Goal: Task Accomplishment & Management: Complete application form

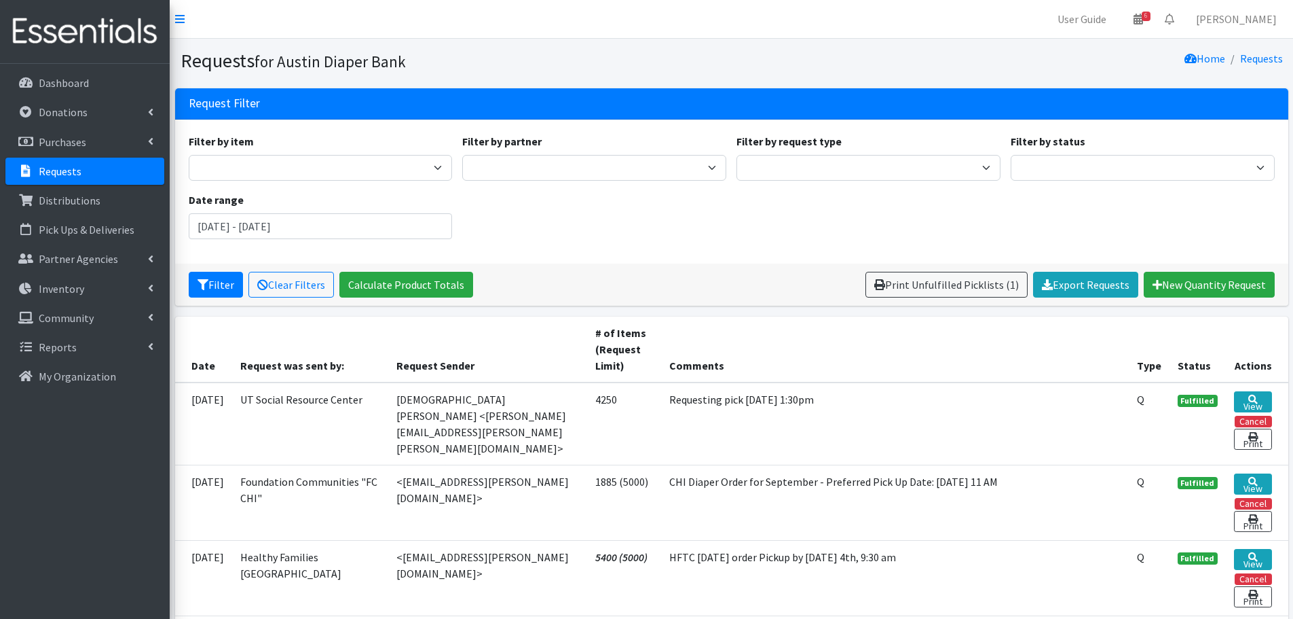
click at [48, 168] on p "Requests" at bounding box center [60, 171] width 43 height 14
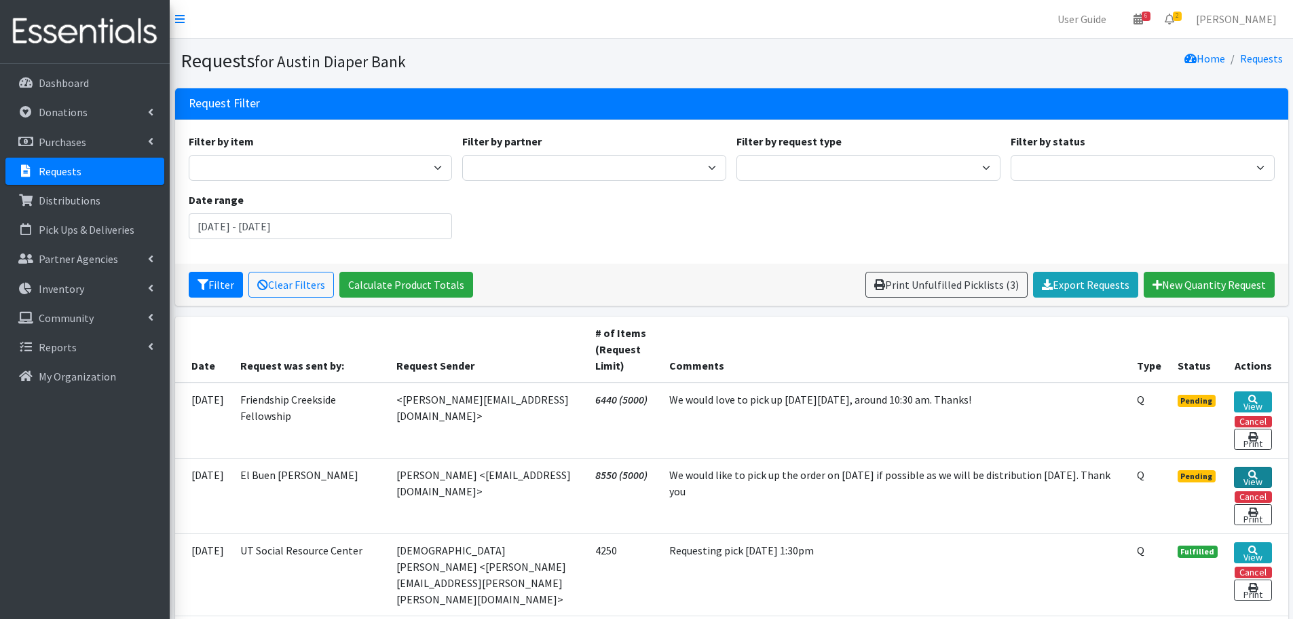
click at [1251, 471] on icon at bounding box center [1254, 475] width 10 height 10
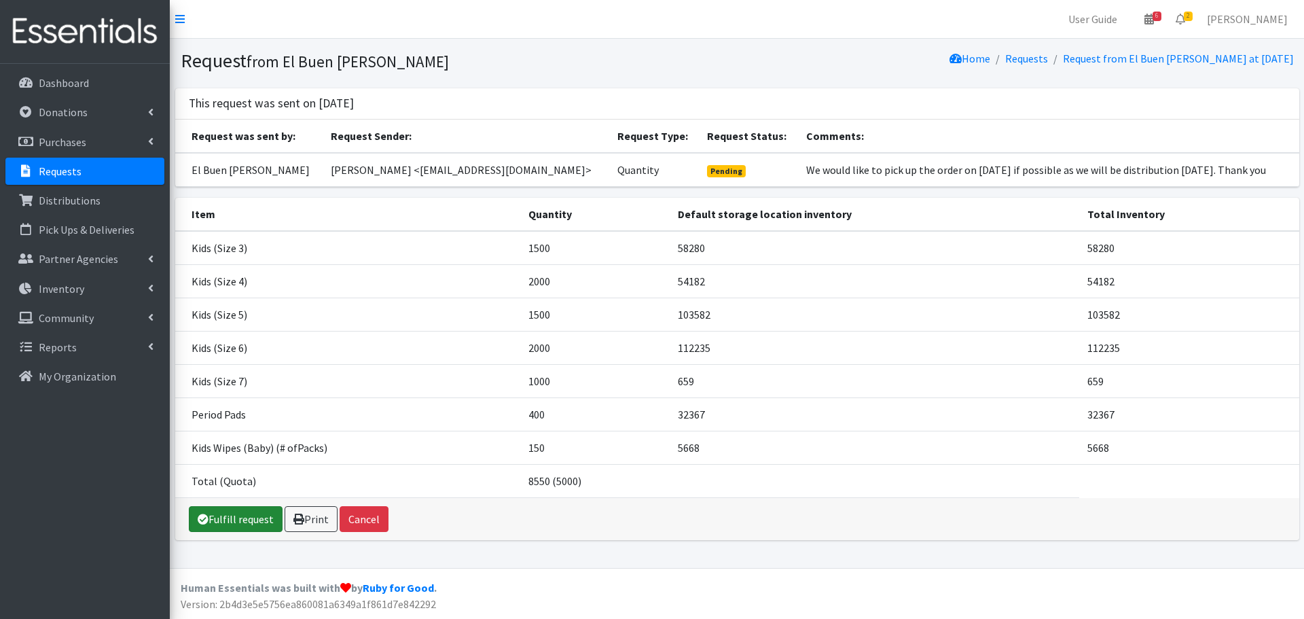
click at [247, 525] on link "Fulfill request" at bounding box center [236, 519] width 94 height 26
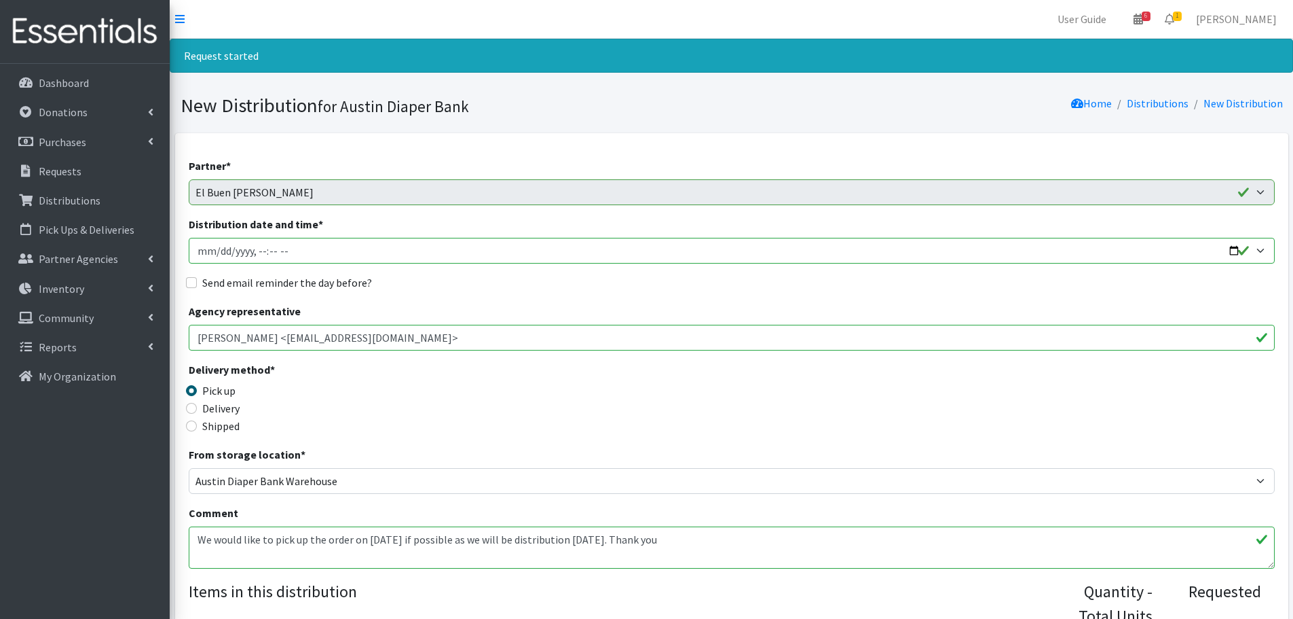
click at [1231, 249] on input "Distribution date and time *" at bounding box center [732, 251] width 1086 height 26
type input "2025-09-10T09:30"
click at [501, 372] on div "Delivery method * Pick up Delivery Shipped Shipping cost" at bounding box center [732, 403] width 1086 height 85
click at [192, 283] on input "Send email reminder the day before?" at bounding box center [191, 282] width 11 height 11
checkbox input "true"
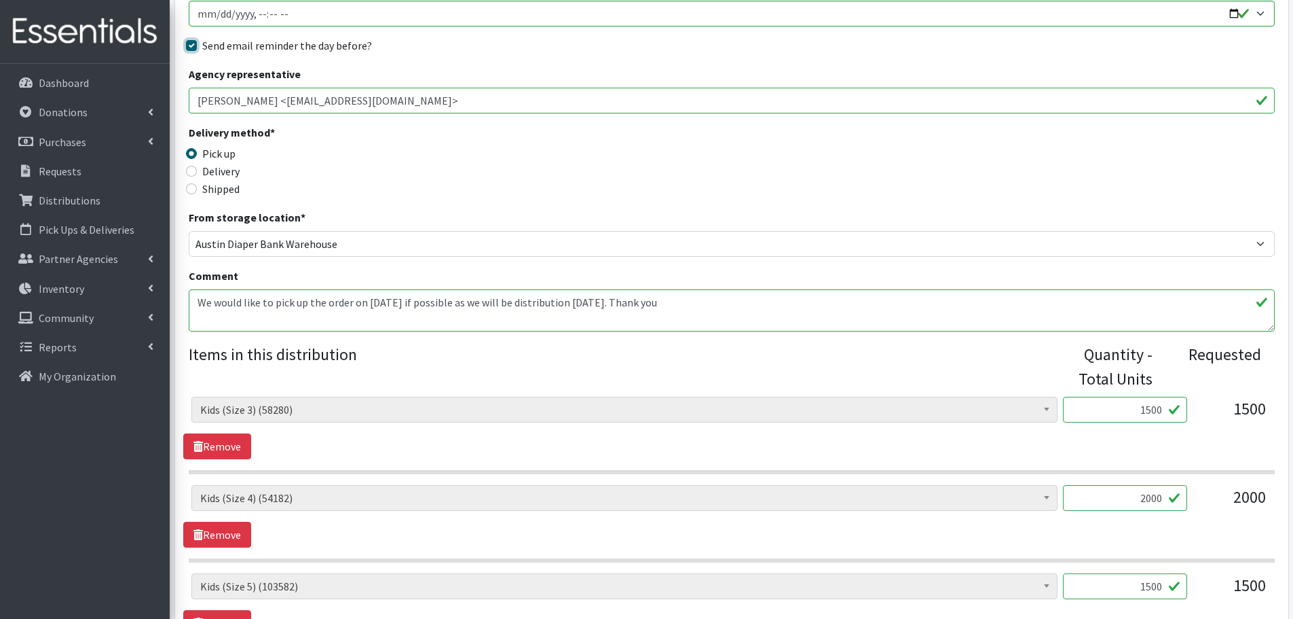
scroll to position [272, 0]
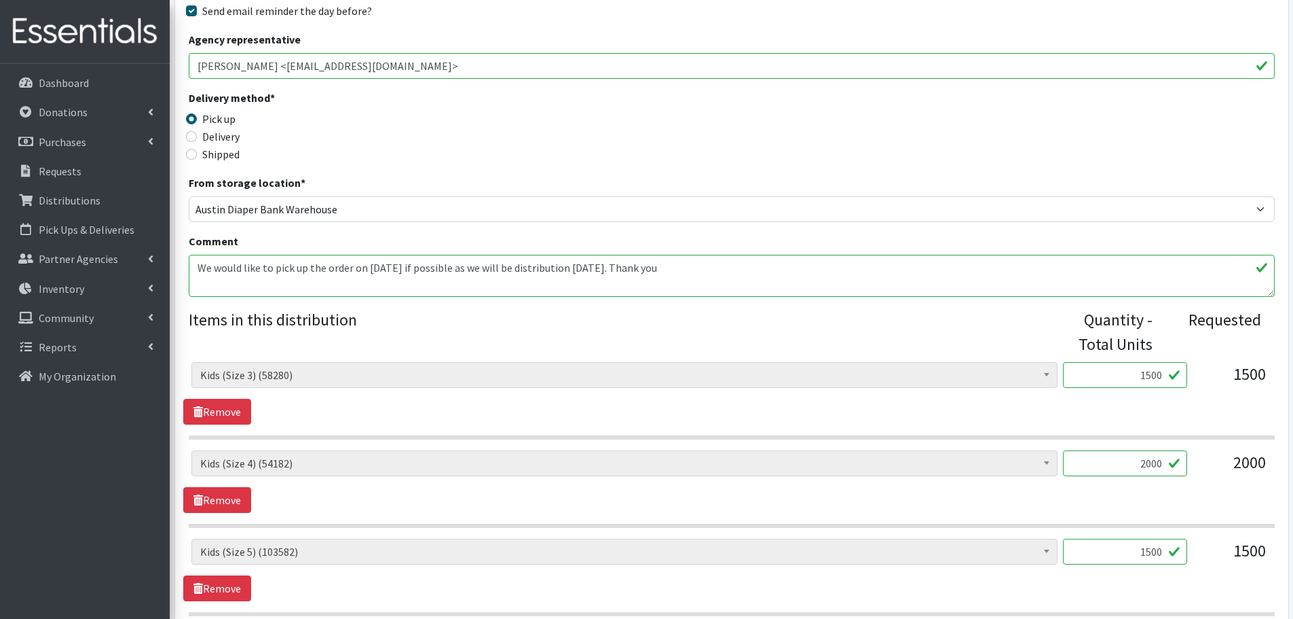
drag, startPoint x: 1133, startPoint y: 377, endPoint x: 1238, endPoint y: 382, distance: 105.3
click at [1238, 382] on div "Baby Formula (543) Kids (Newborn) (14227) Kids (Preemie) (384) Kids (Size 1) (6…" at bounding box center [731, 380] width 1080 height 37
type input "1000"
drag, startPoint x: 1113, startPoint y: 461, endPoint x: 1233, endPoint y: 477, distance: 120.6
click at [1233, 477] on div "Baby Formula (543) Kids (Newborn) (14227) Kids (Preemie) (384) Kids (Size 1) (6…" at bounding box center [731, 468] width 1080 height 37
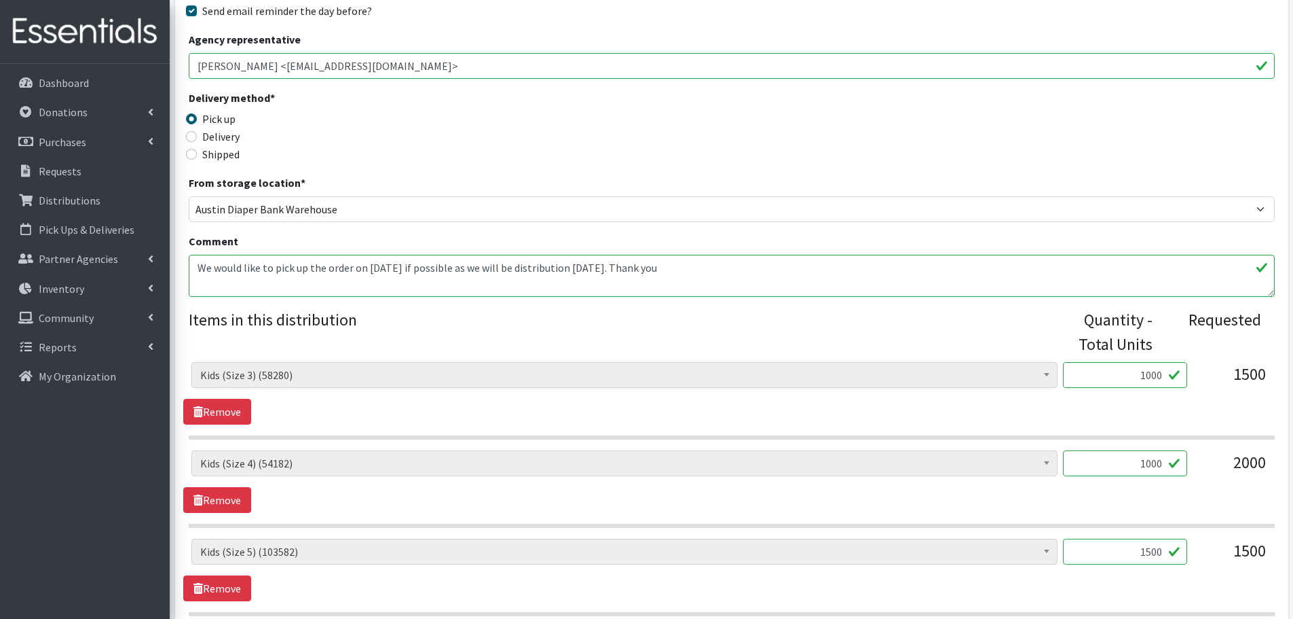
type input "1000"
drag, startPoint x: 1127, startPoint y: 547, endPoint x: 1185, endPoint y: 549, distance: 58.4
click at [1185, 549] on input "1500" at bounding box center [1125, 551] width 124 height 26
type input "1000"
click at [1179, 600] on div "Baby Formula (543) Kids (Newborn) (14227) Kids (Preemie) (384) Kids (Size 1) (6…" at bounding box center [731, 569] width 1097 height 62
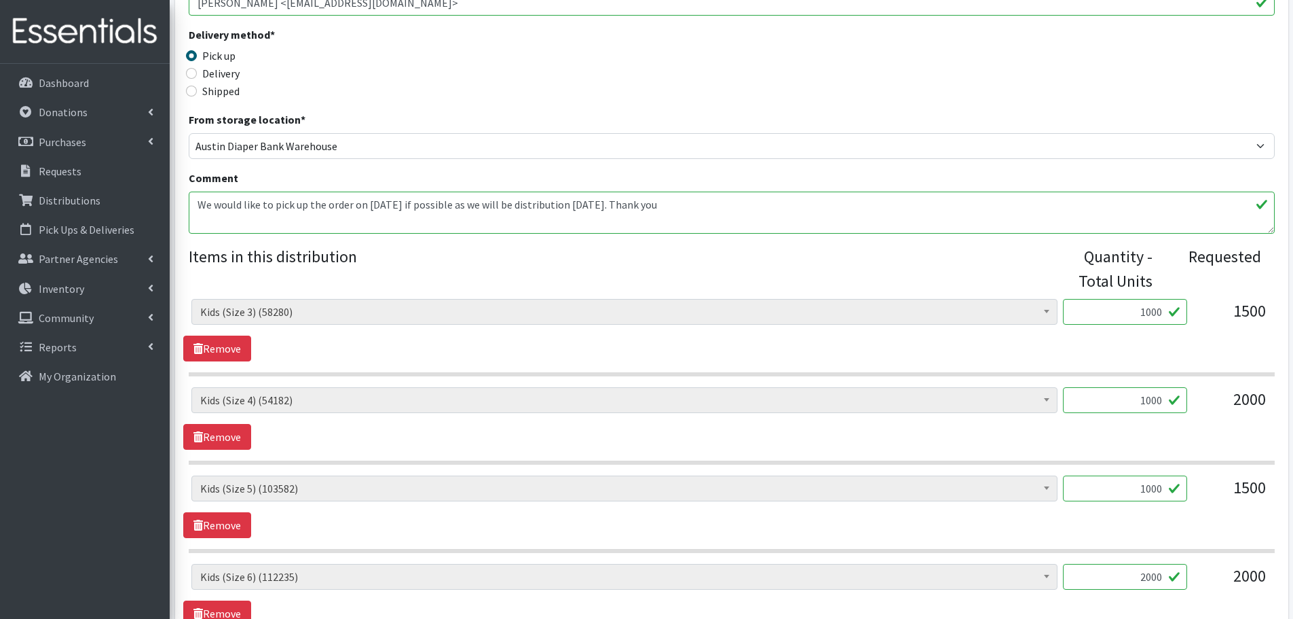
scroll to position [407, 0]
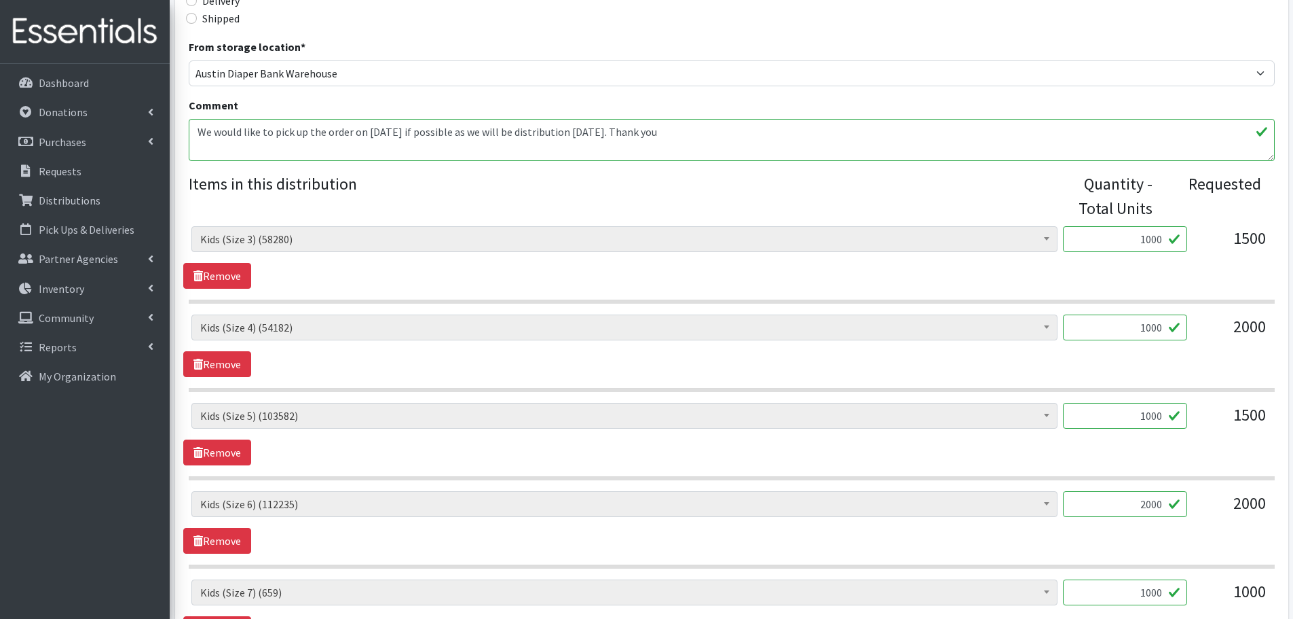
drag, startPoint x: 1141, startPoint y: 512, endPoint x: 1226, endPoint y: 523, distance: 85.7
click at [1226, 523] on div "Baby Formula (543) Kids (Newborn) (14227) Kids (Preemie) (384) Kids (Size 1) (6…" at bounding box center [731, 509] width 1080 height 37
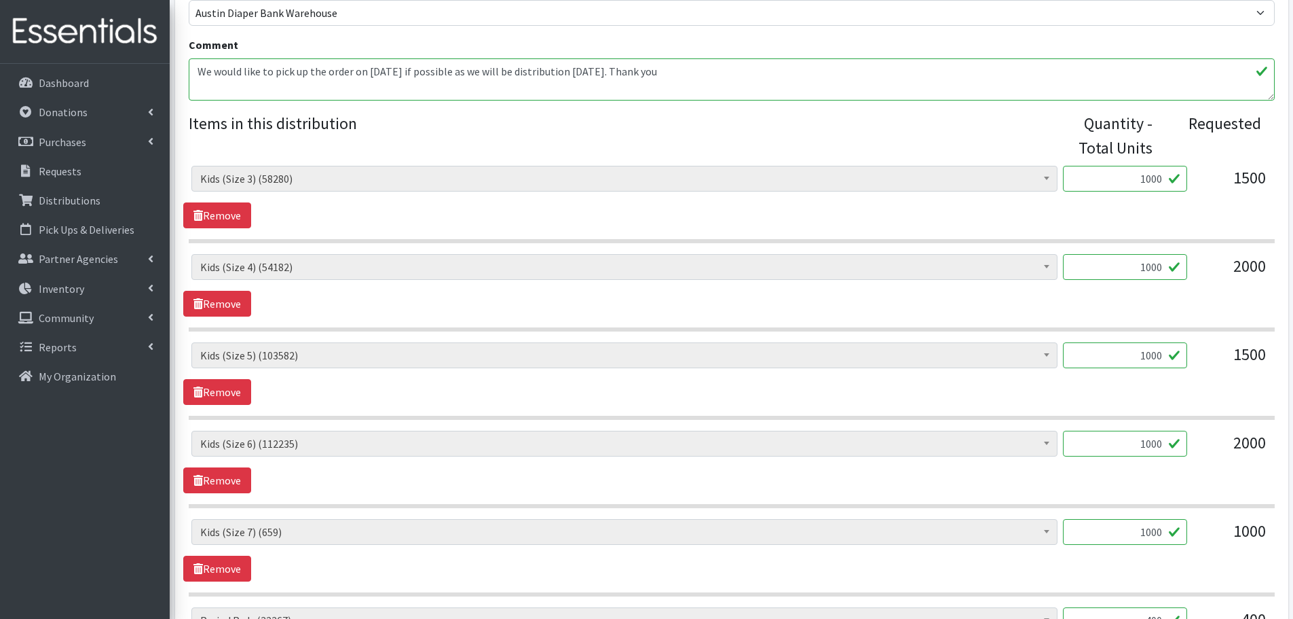
scroll to position [543, 0]
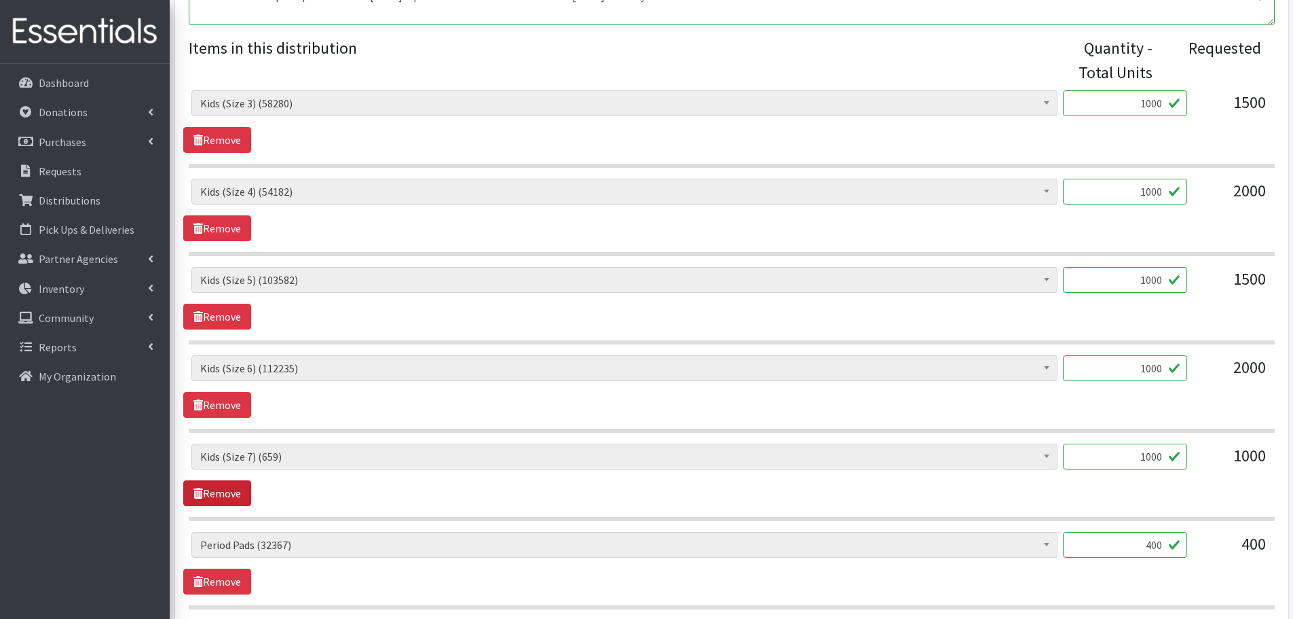
type input "1000"
click at [216, 494] on link "Remove" at bounding box center [217, 493] width 68 height 26
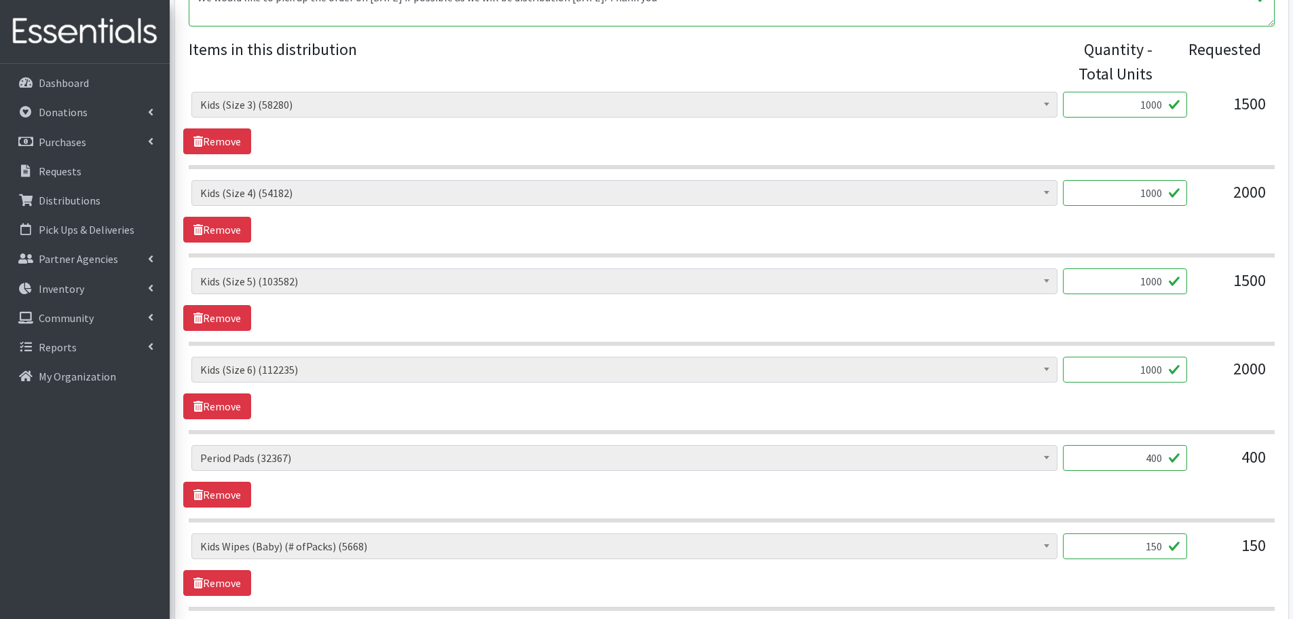
scroll to position [679, 0]
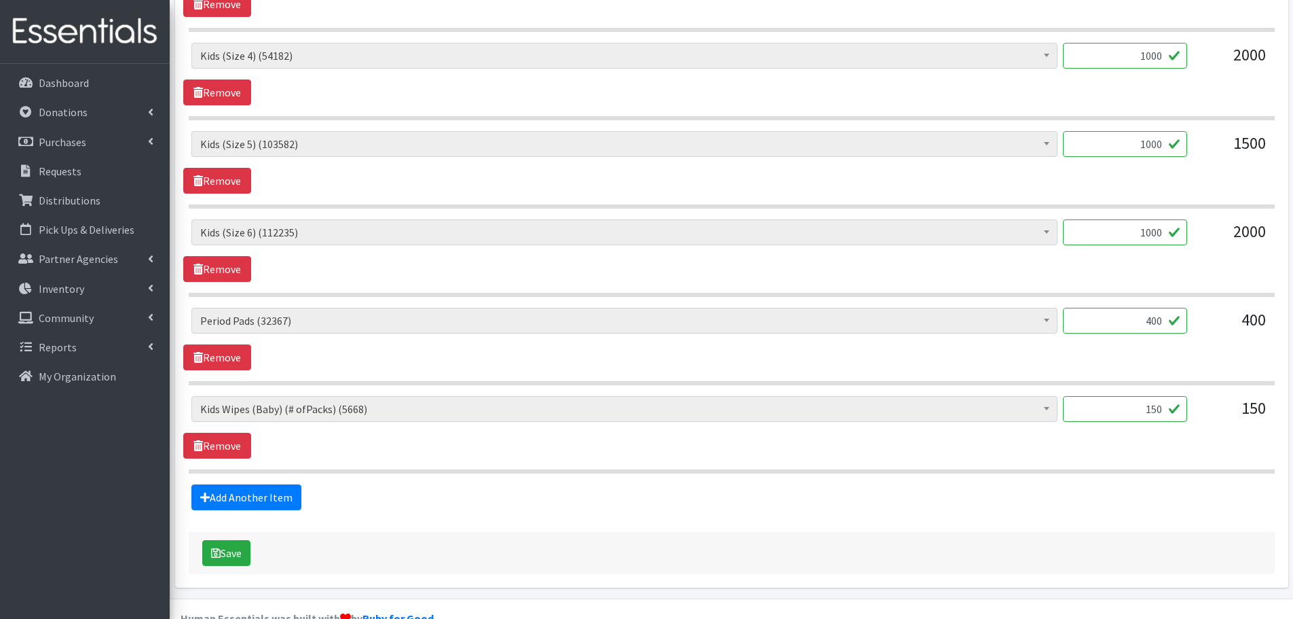
drag, startPoint x: 1121, startPoint y: 415, endPoint x: 1187, endPoint y: 412, distance: 65.9
click at [1187, 412] on input "150" at bounding box center [1125, 409] width 124 height 26
type input "80"
click at [1178, 433] on div "Baby Formula (543) Kids (Newborn) (14227) Kids (Preemie) (384) Kids (Size 1) (6…" at bounding box center [731, 427] width 1097 height 62
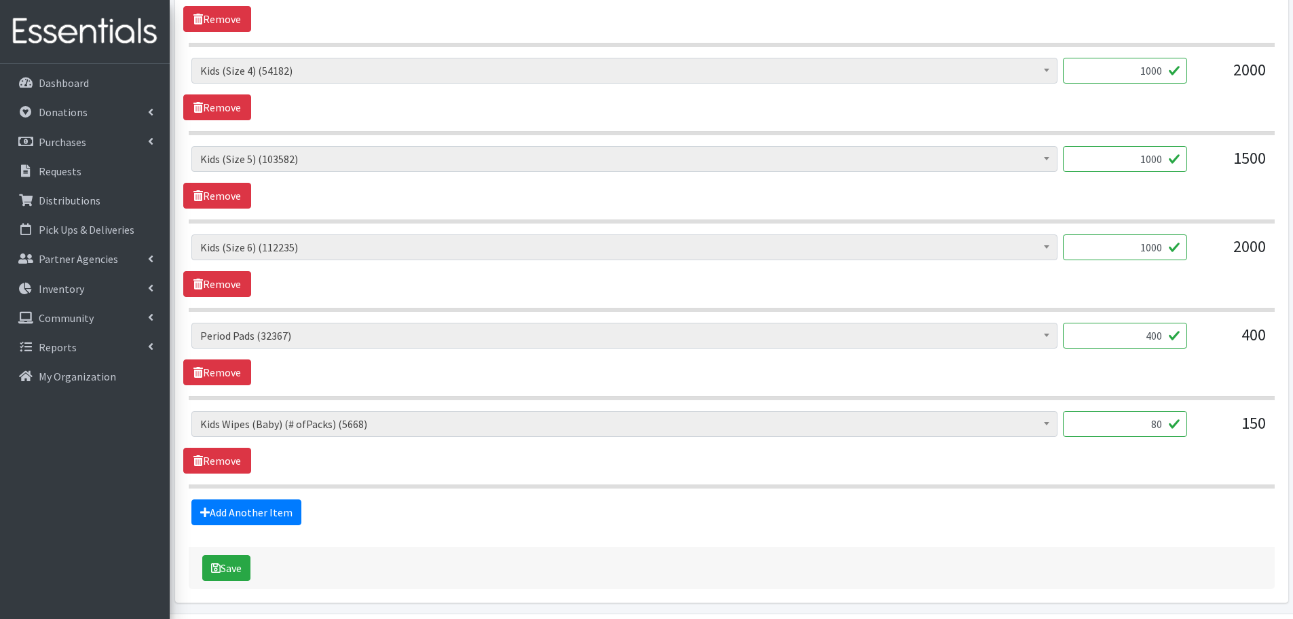
scroll to position [710, 0]
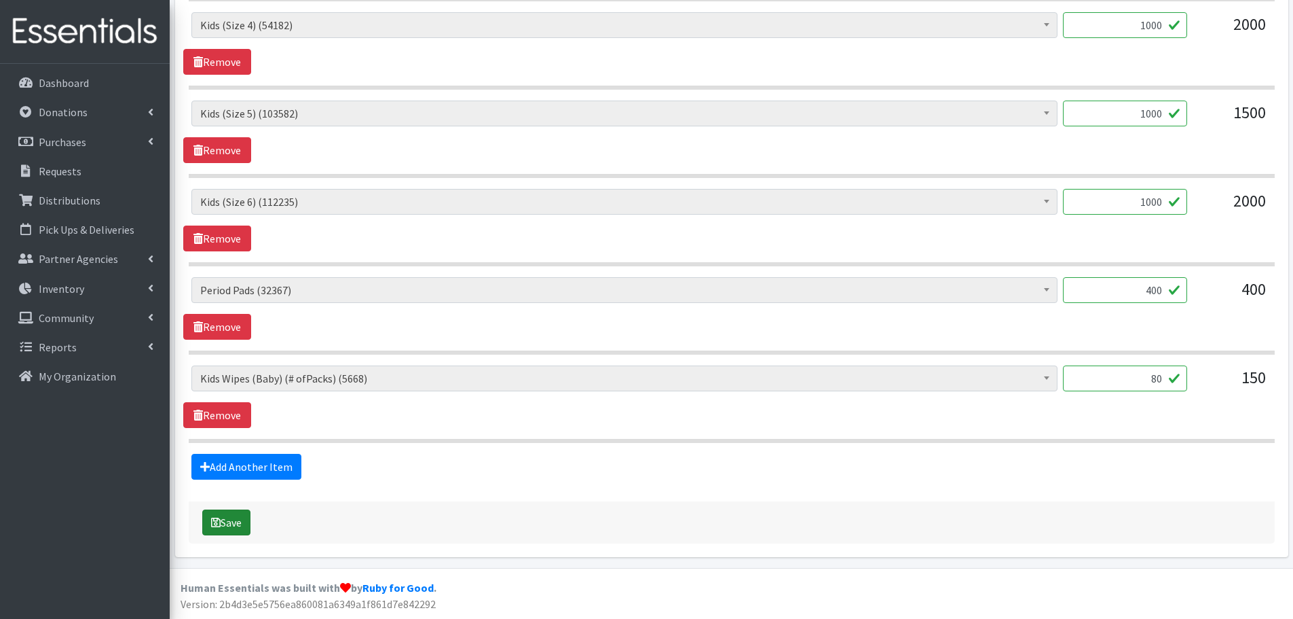
click at [219, 525] on icon "submit" at bounding box center [216, 522] width 10 height 11
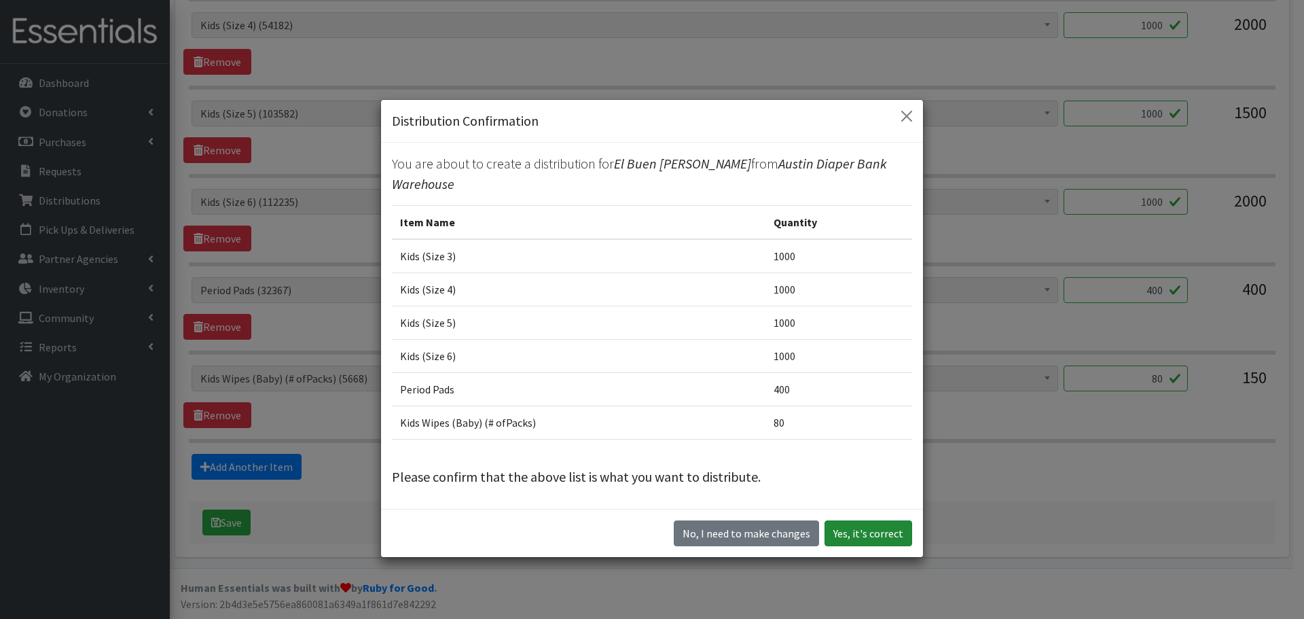
click at [880, 529] on button "Yes, it's correct" at bounding box center [868, 533] width 88 height 26
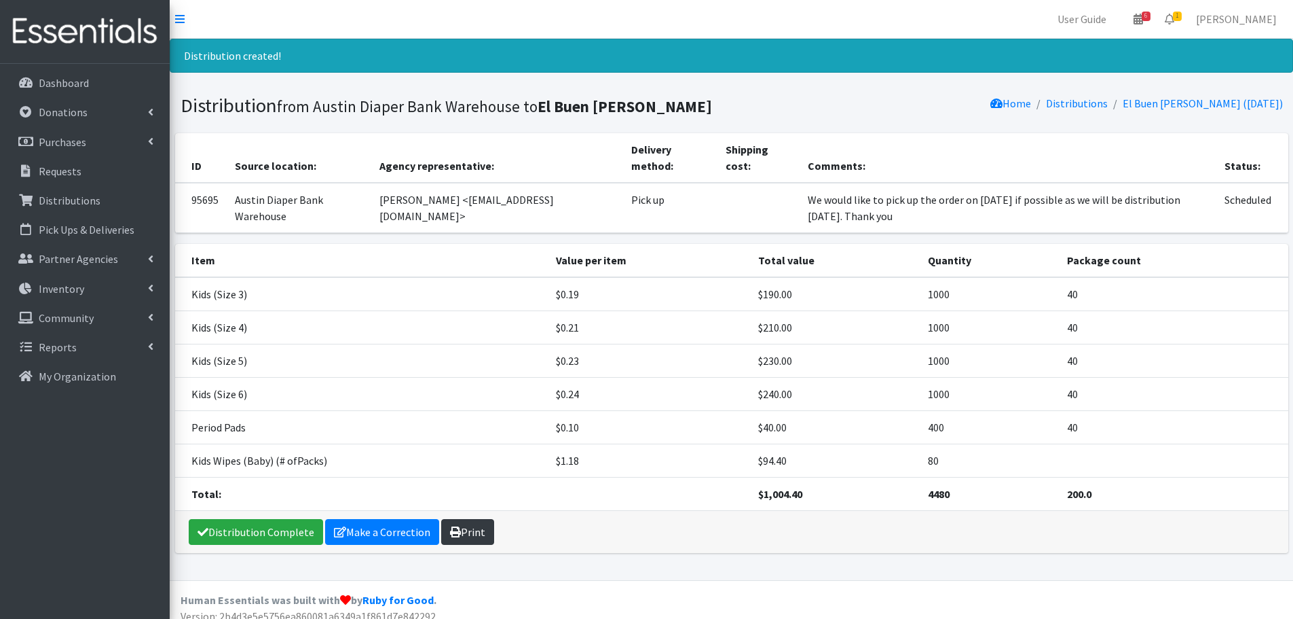
click at [475, 530] on link "Print" at bounding box center [467, 532] width 53 height 26
click at [77, 164] on p "Requests" at bounding box center [60, 171] width 43 height 14
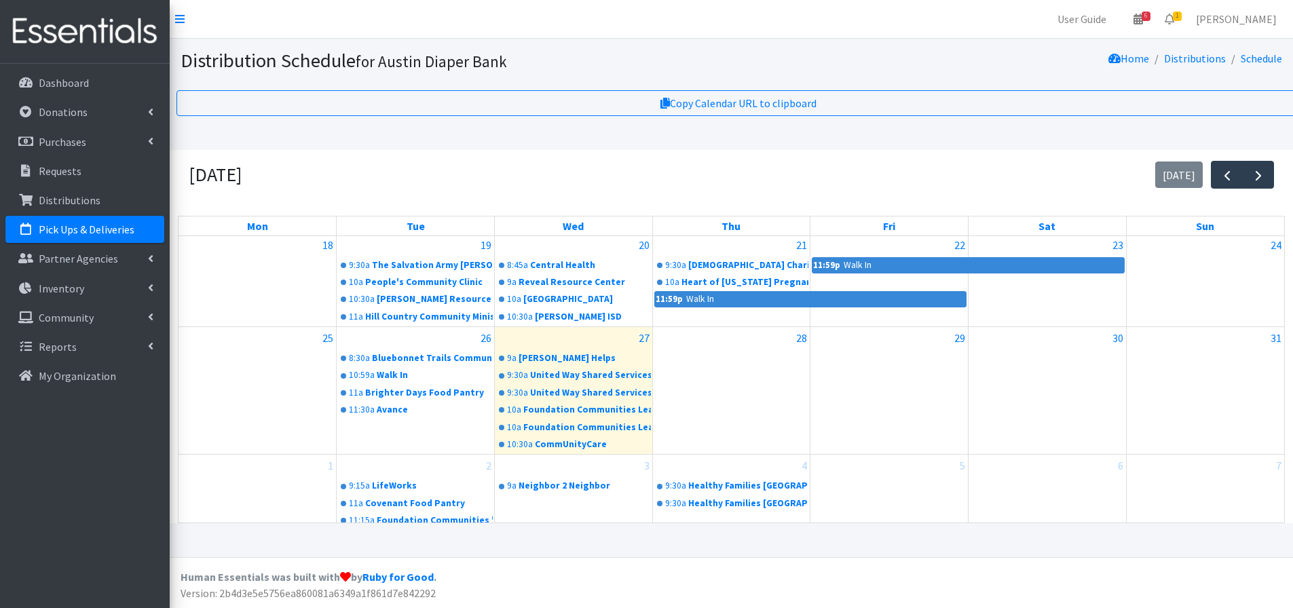
scroll to position [10, 0]
click at [1262, 168] on span "button" at bounding box center [1259, 176] width 16 height 16
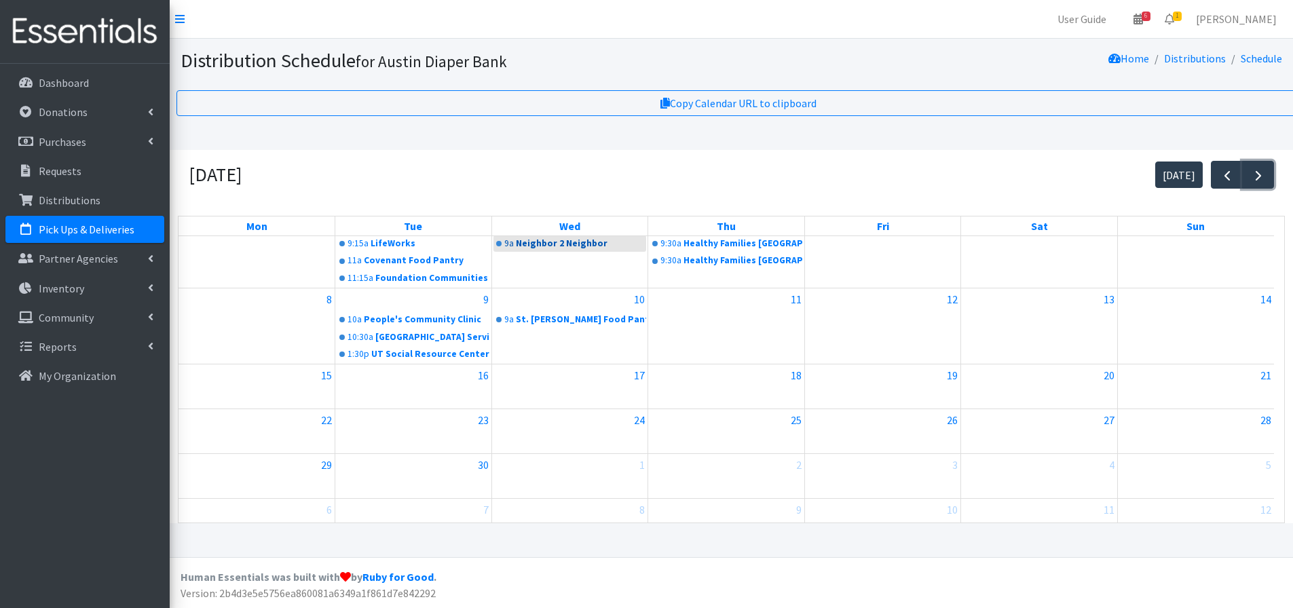
scroll to position [37, 0]
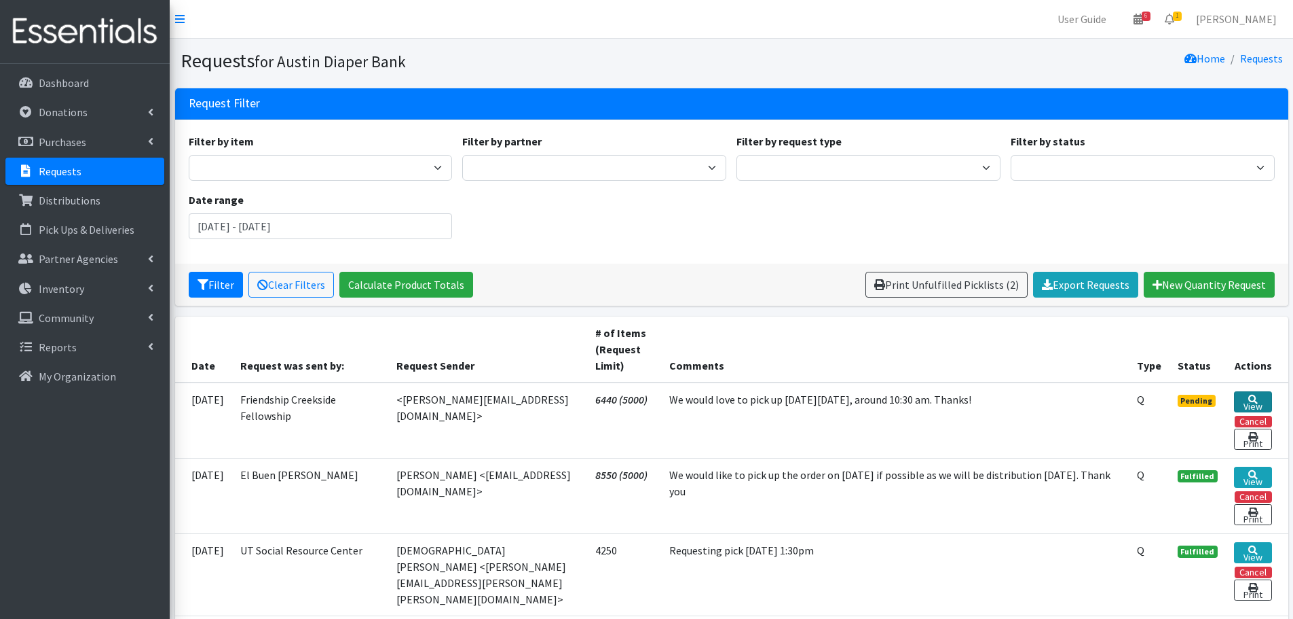
click at [1257, 398] on icon at bounding box center [1254, 399] width 10 height 10
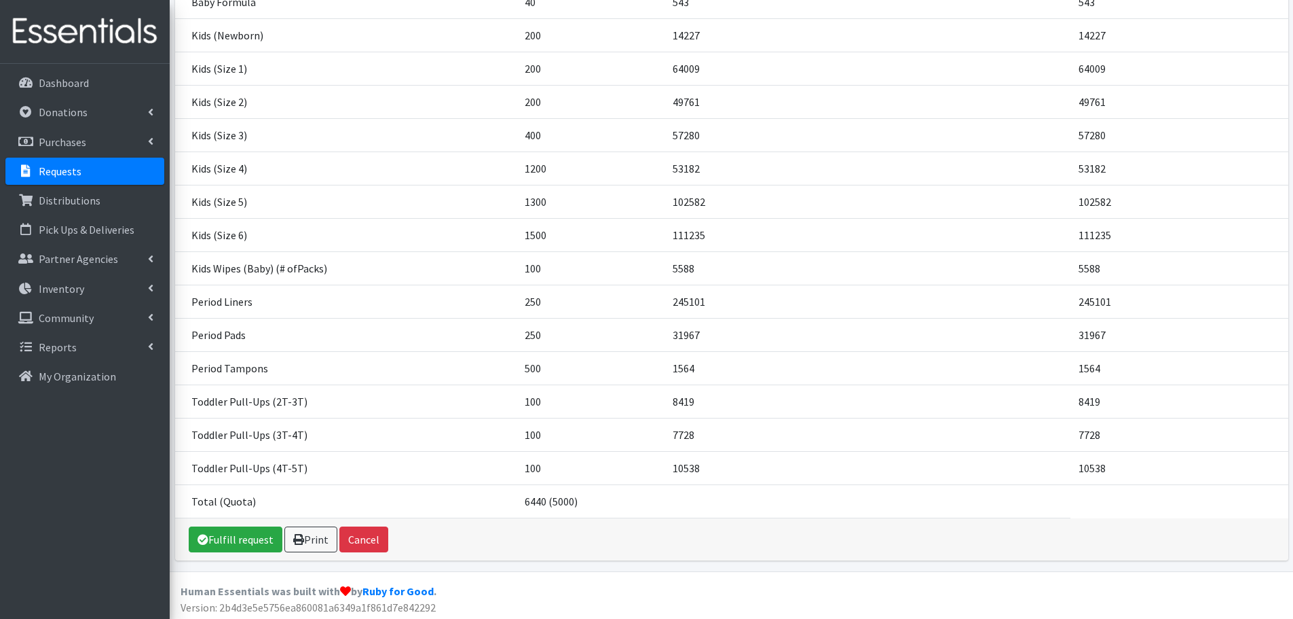
scroll to position [249, 0]
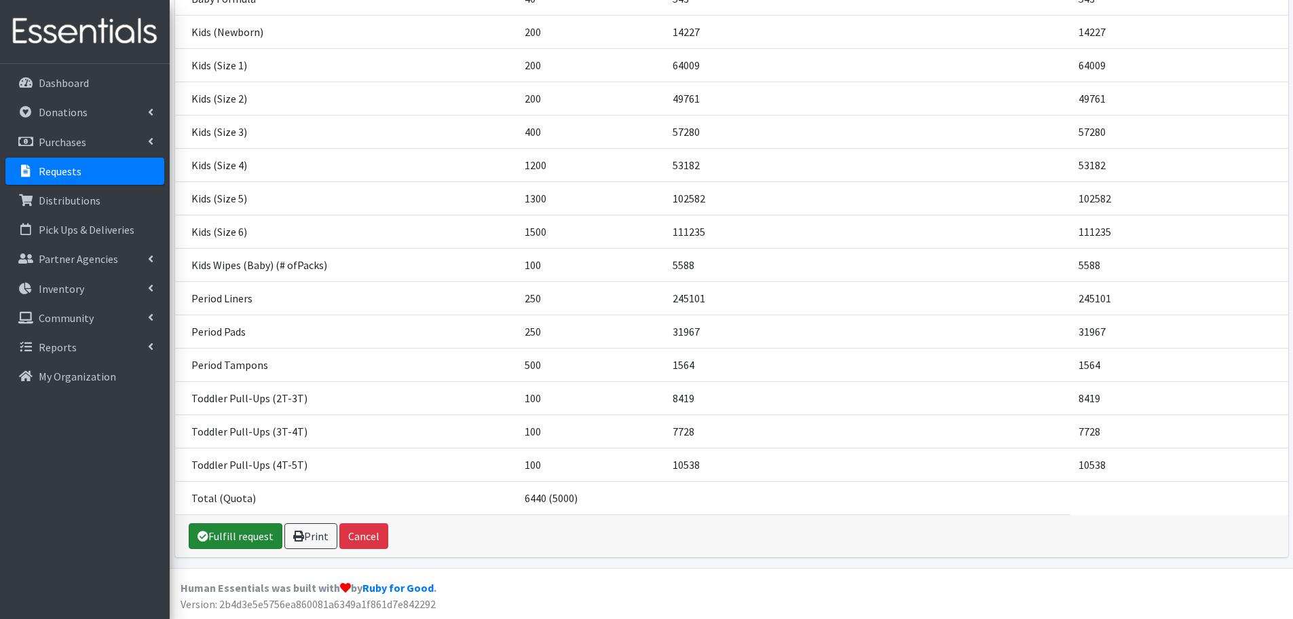
click at [261, 529] on link "Fulfill request" at bounding box center [236, 536] width 94 height 26
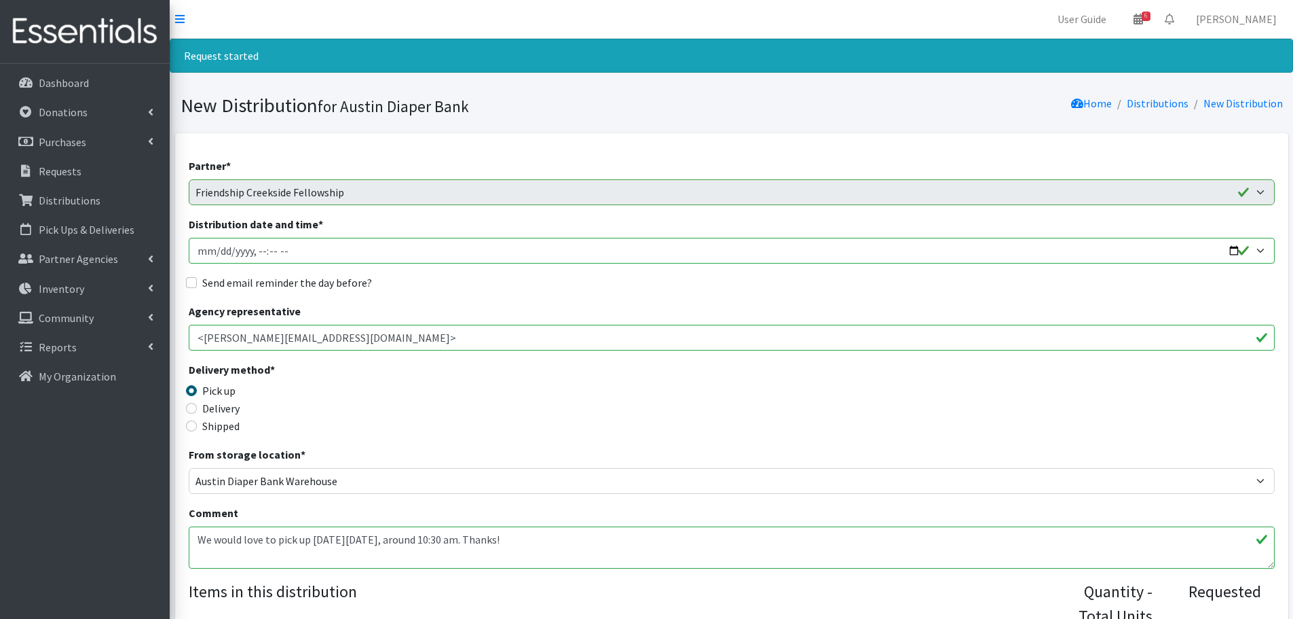
click at [1233, 252] on input "Distribution date and time *" at bounding box center [732, 251] width 1086 height 26
click at [259, 250] on input "Distribution date and time *" at bounding box center [732, 251] width 1086 height 26
type input "2025-09-03T10:30"
click at [193, 280] on input "Send email reminder the day before?" at bounding box center [191, 282] width 11 height 11
checkbox input "true"
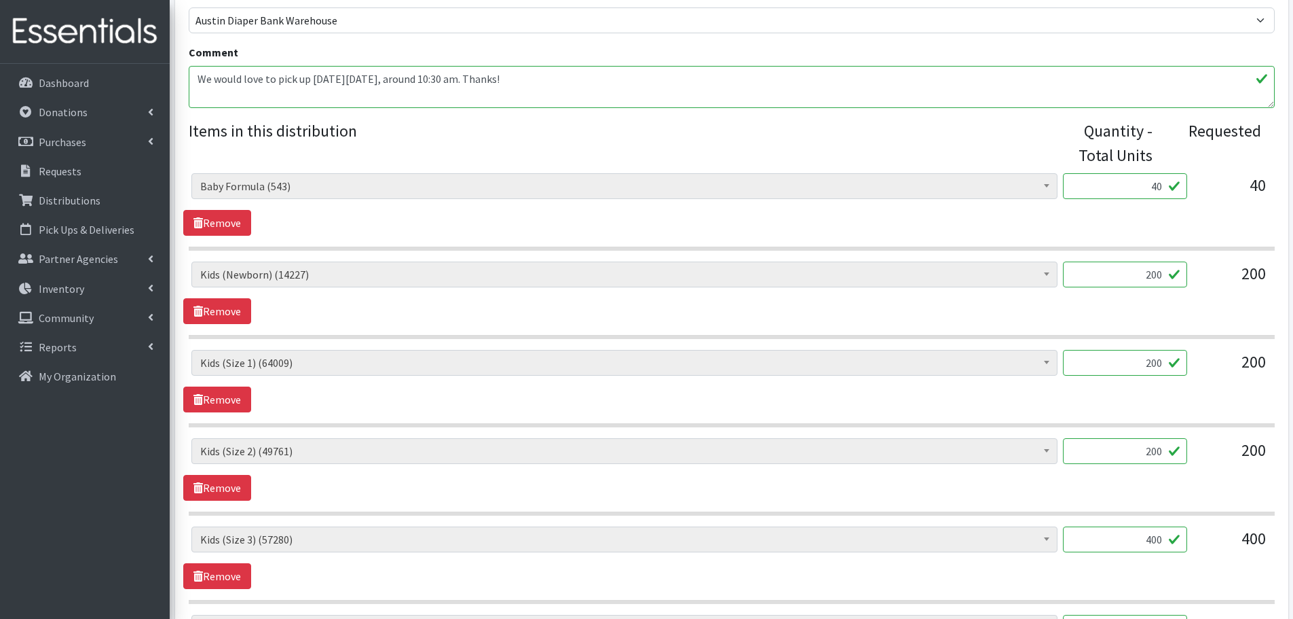
scroll to position [475, 0]
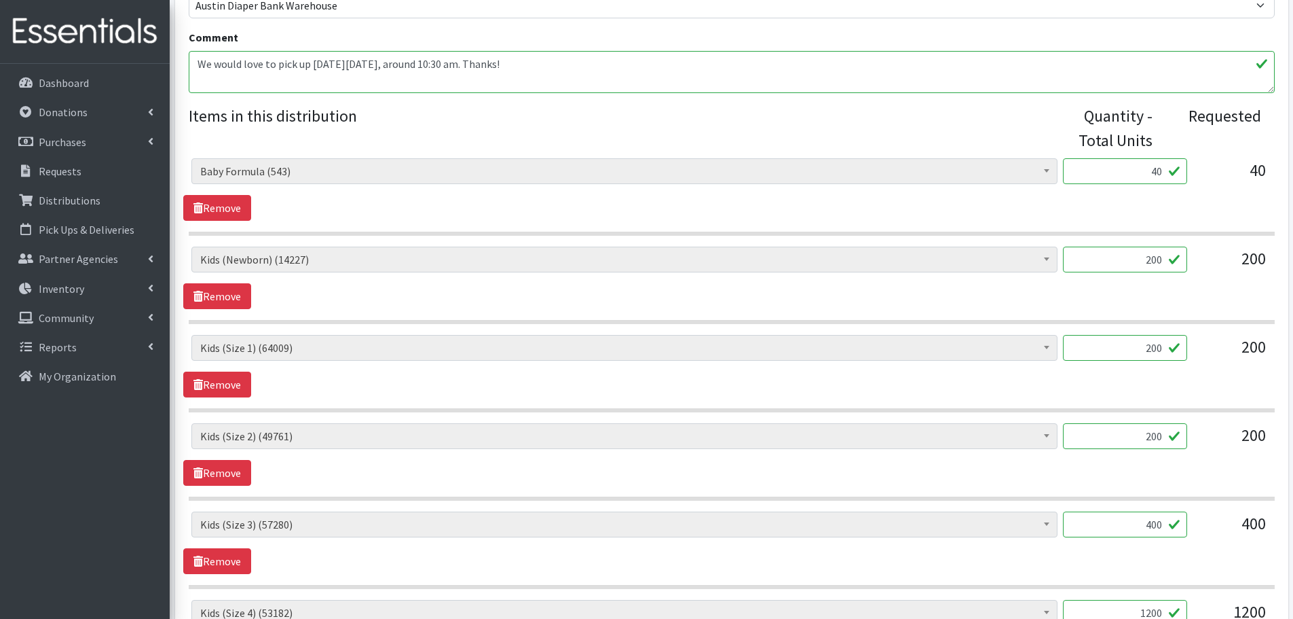
drag, startPoint x: 1147, startPoint y: 172, endPoint x: 1170, endPoint y: 175, distance: 23.3
click at [1170, 175] on input "40" at bounding box center [1125, 171] width 124 height 26
type input "1"
click at [1198, 200] on div "Baby Formula (543) Kids (Newborn) (14227) Kids (Preemie) (384) Kids (Size 1) (6…" at bounding box center [731, 189] width 1097 height 62
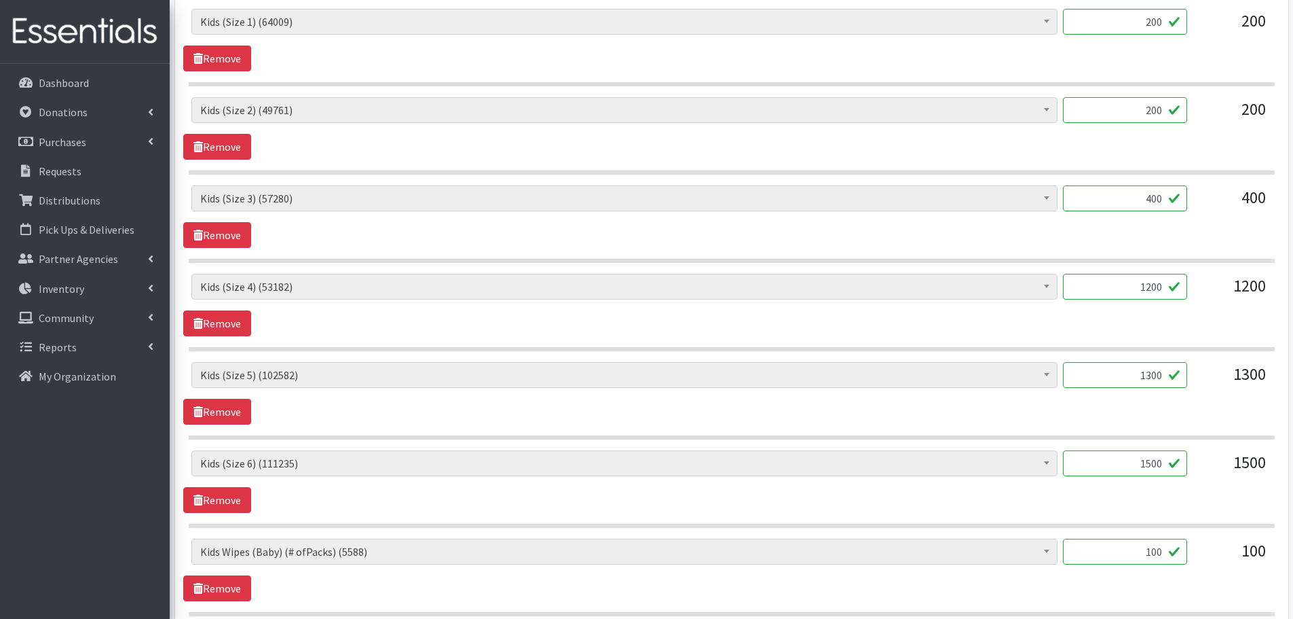
scroll to position [815, 0]
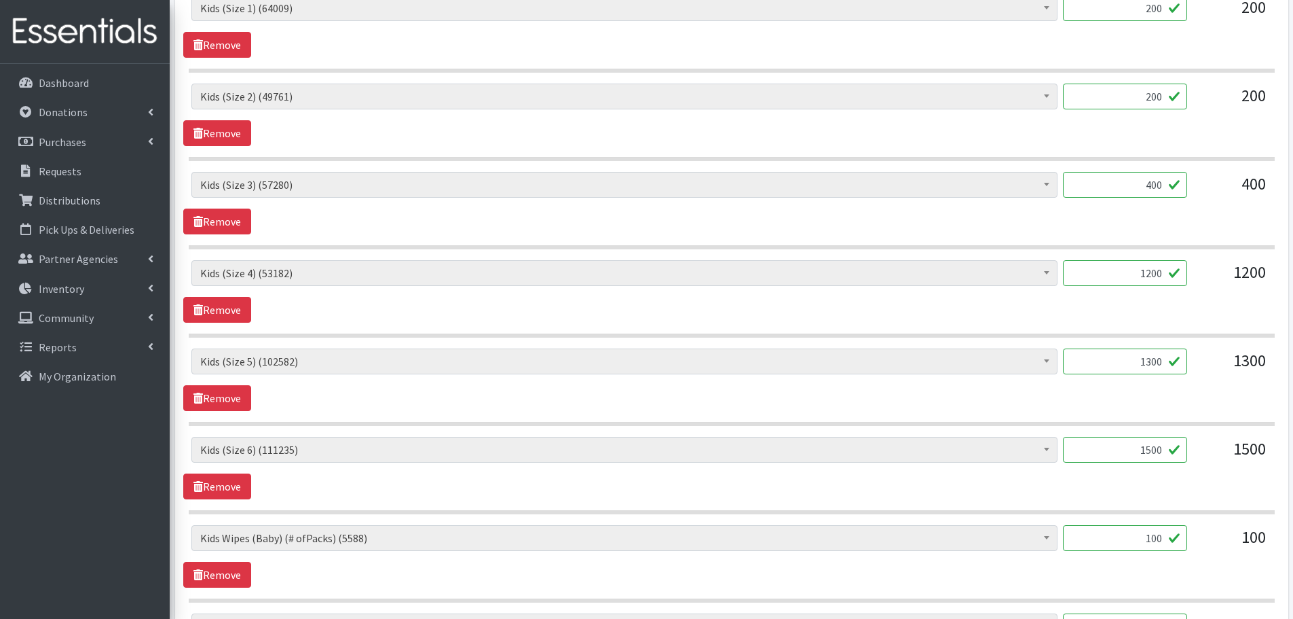
drag, startPoint x: 1137, startPoint y: 279, endPoint x: 1209, endPoint y: 279, distance: 72.6
click at [1209, 279] on div "Baby Formula (543) Kids (Newborn) (14227) Kids (Preemie) (384) Kids (Size 1) (6…" at bounding box center [731, 278] width 1080 height 37
type input "1000"
drag, startPoint x: 1128, startPoint y: 363, endPoint x: 1217, endPoint y: 378, distance: 90.9
click at [1217, 378] on div "Baby Formula (543) Kids (Newborn) (14227) Kids (Preemie) (384) Kids (Size 1) (6…" at bounding box center [731, 366] width 1080 height 37
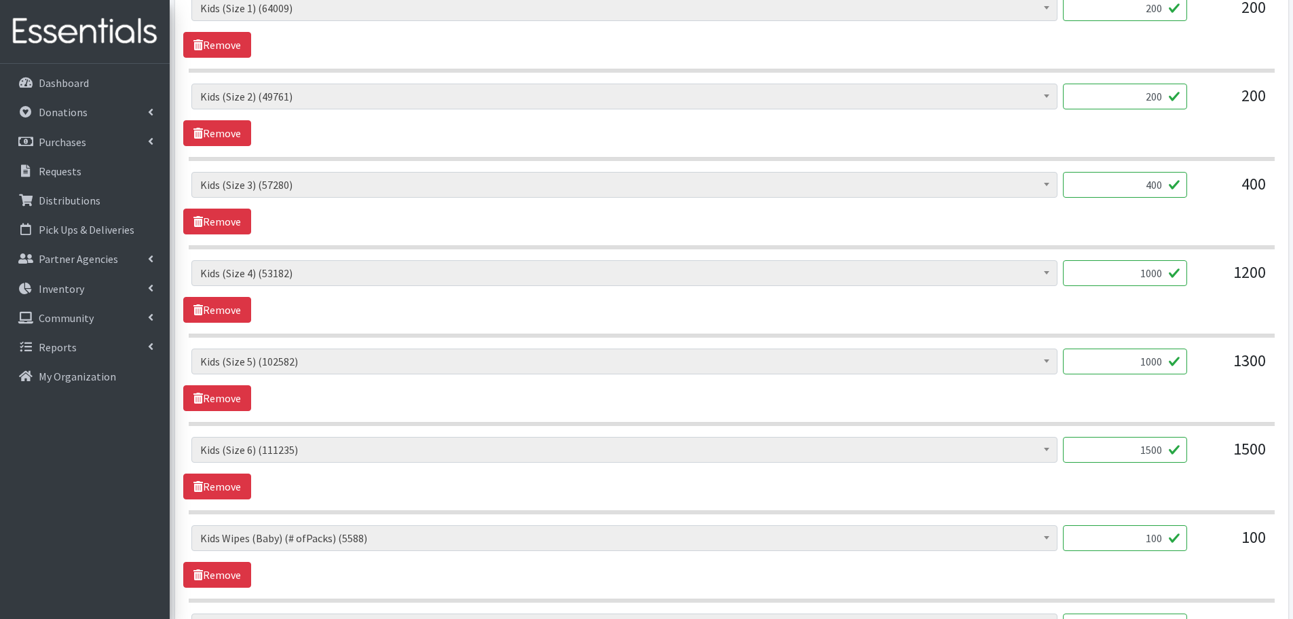
type input "1000"
drag, startPoint x: 1130, startPoint y: 436, endPoint x: 1209, endPoint y: 452, distance: 80.3
click at [1209, 452] on div "Baby Formula (543) Kids (Newborn) (14227) Kids (Preemie) (384) Kids (Size 1) (6…" at bounding box center [731, 455] width 1080 height 37
type input "1000"
click at [1195, 470] on div "Baby Formula (543) Kids (Newborn) (14227) Kids (Preemie) (384) Kids (Size 1) (6…" at bounding box center [731, 455] width 1080 height 37
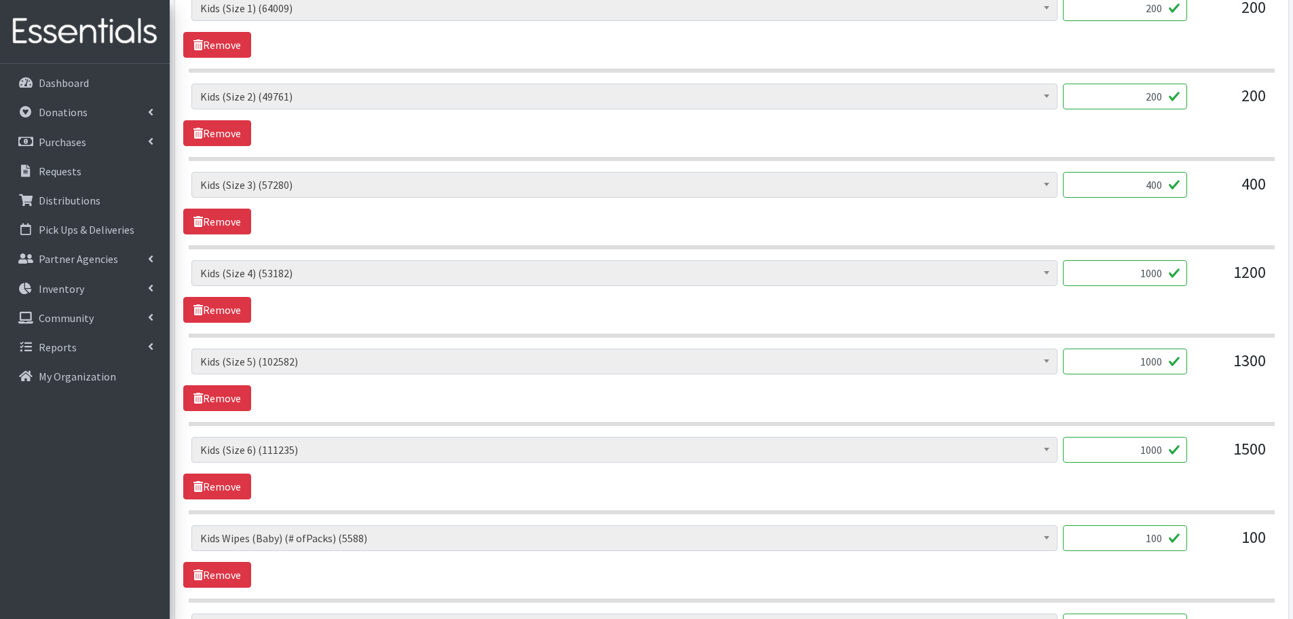
drag, startPoint x: 1139, startPoint y: 542, endPoint x: 1220, endPoint y: 529, distance: 82.5
click at [1220, 529] on div "Baby Formula (543) Kids (Newborn) (14227) Kids (Preemie) (384) Kids (Size 1) (6…" at bounding box center [731, 543] width 1080 height 37
type input "76"
click at [1226, 545] on div "100" at bounding box center [1232, 543] width 68 height 37
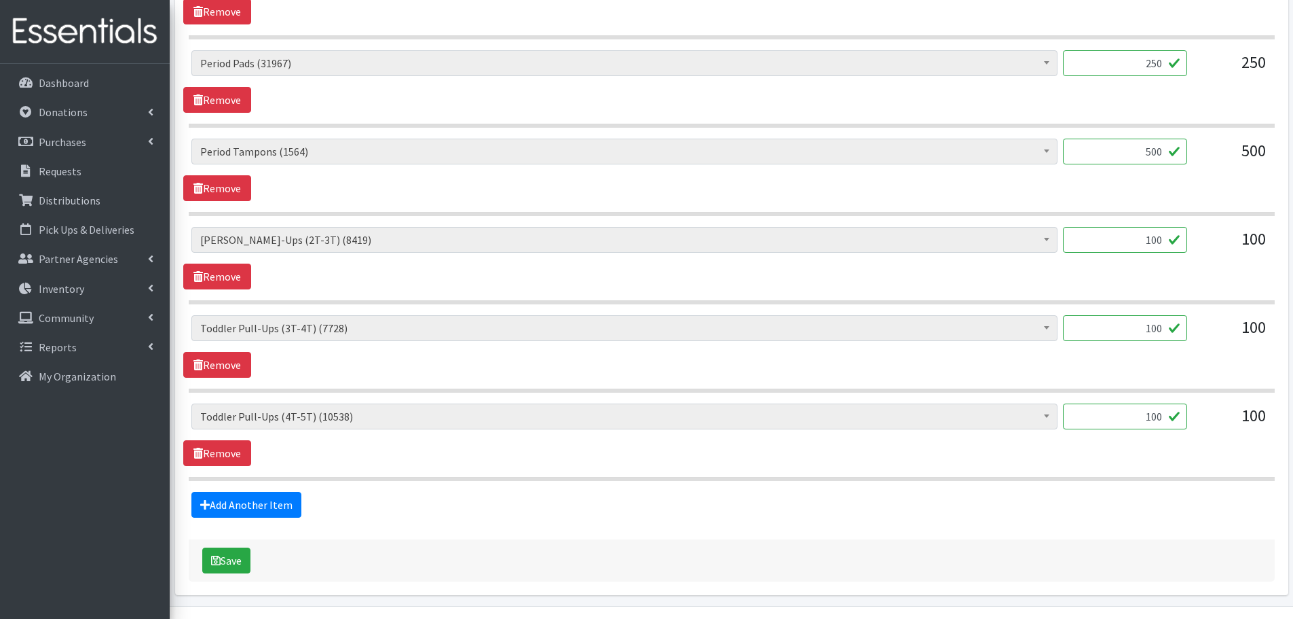
scroll to position [1504, 0]
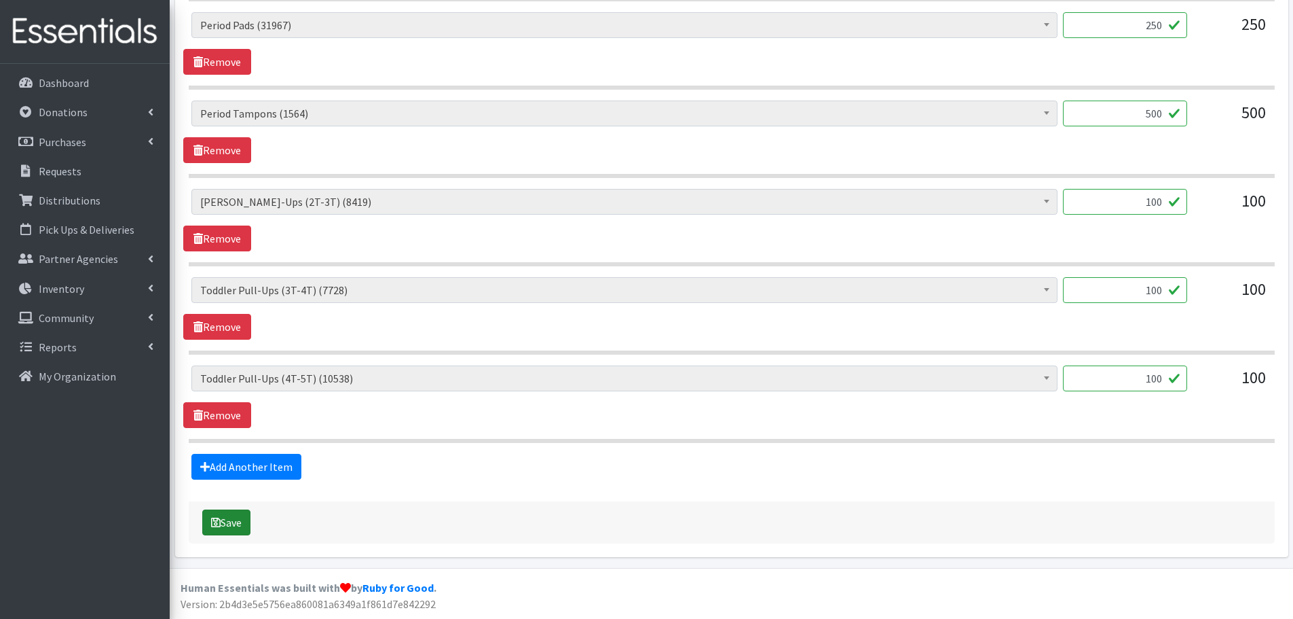
click at [221, 526] on button "Save" at bounding box center [226, 522] width 48 height 26
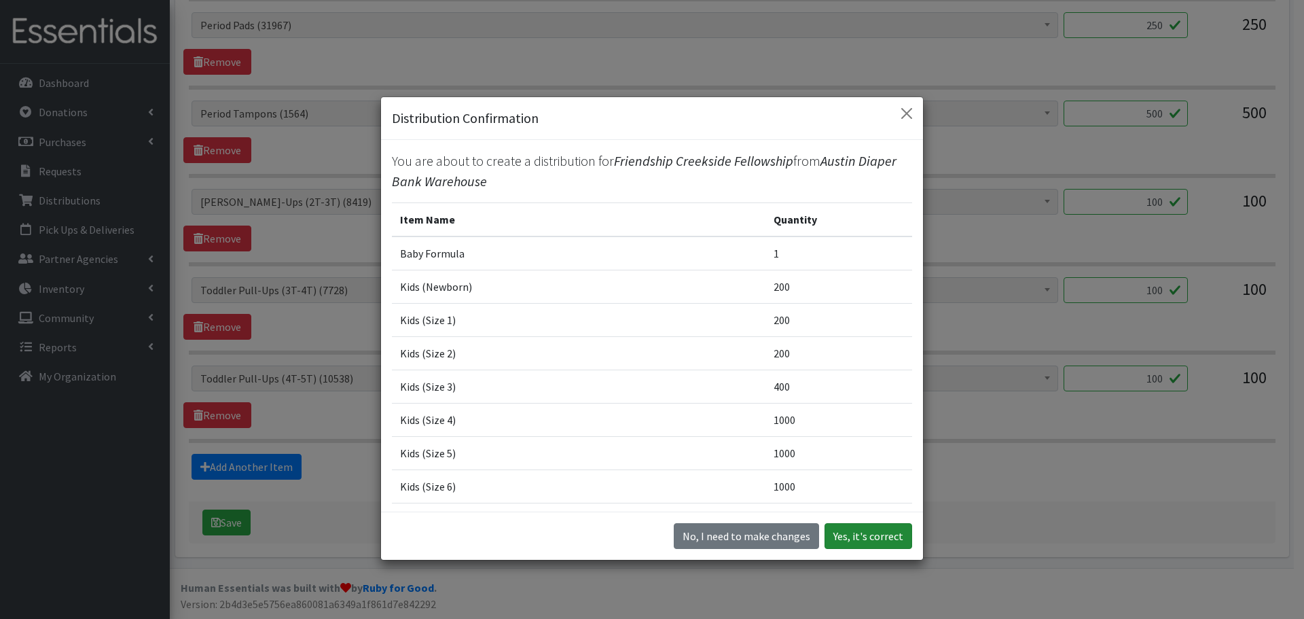
click at [860, 541] on button "Yes, it's correct" at bounding box center [868, 536] width 88 height 26
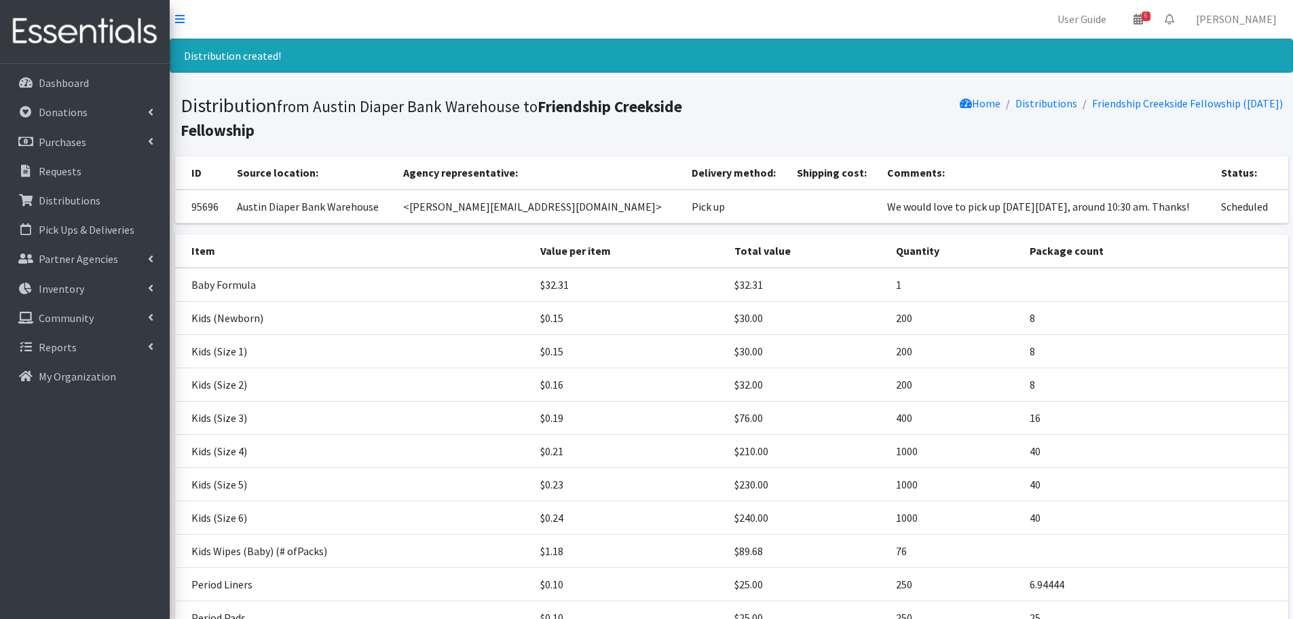
scroll to position [272, 0]
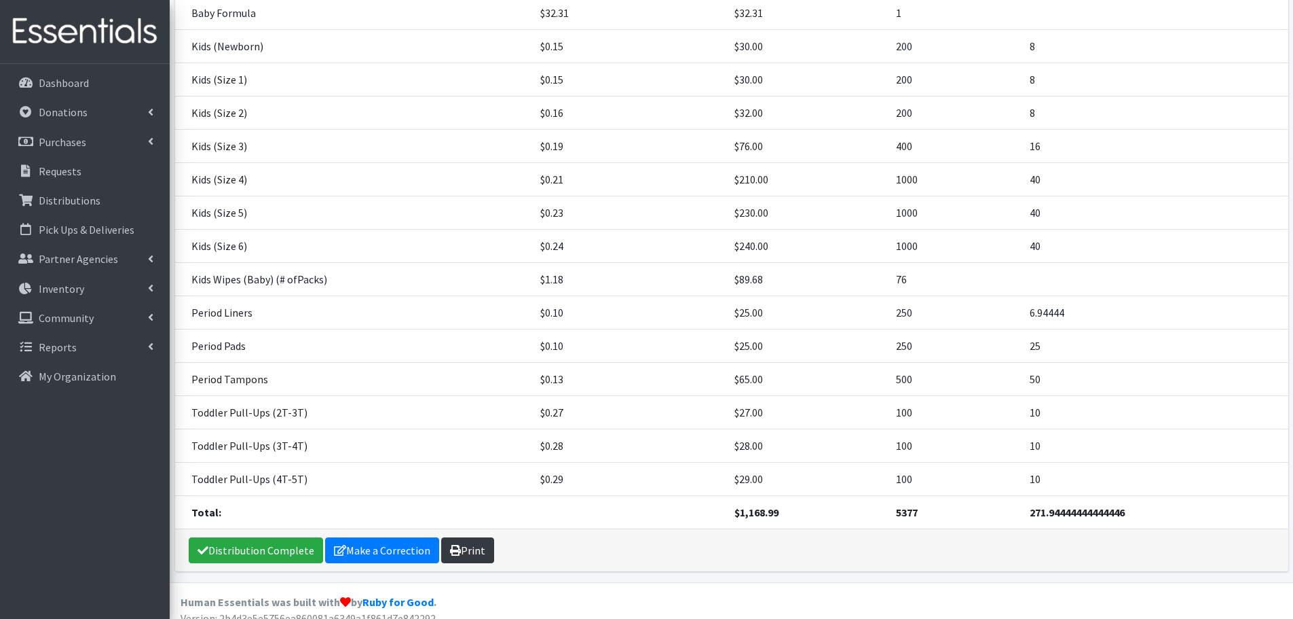
click at [476, 551] on link "Print" at bounding box center [467, 550] width 53 height 26
click at [55, 171] on p "Requests" at bounding box center [60, 171] width 43 height 14
